Goal: Task Accomplishment & Management: Use online tool/utility

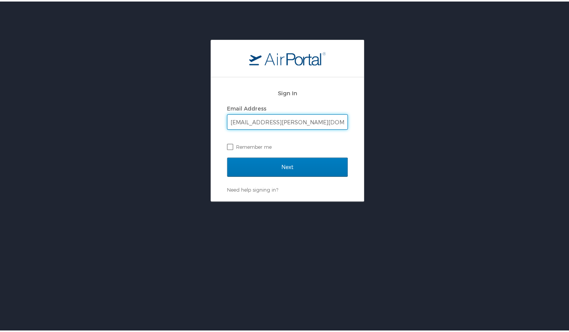
type input "trey.moore@oneforefront.com"
click at [227, 145] on label "Remember me" at bounding box center [287, 144] width 121 height 11
click at [227, 145] on input "Remember me" at bounding box center [229, 144] width 5 height 5
checkbox input "true"
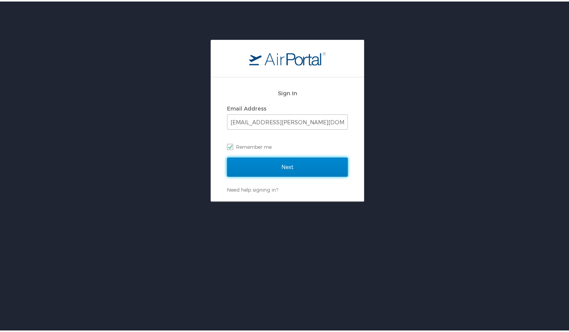
click at [236, 167] on input "Next" at bounding box center [287, 165] width 121 height 19
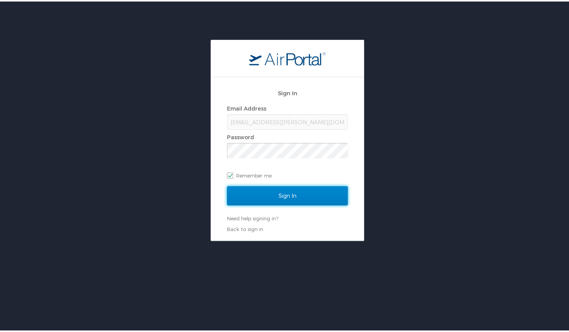
click at [245, 188] on input "Sign In" at bounding box center [287, 194] width 121 height 19
